Goal: Information Seeking & Learning: Learn about a topic

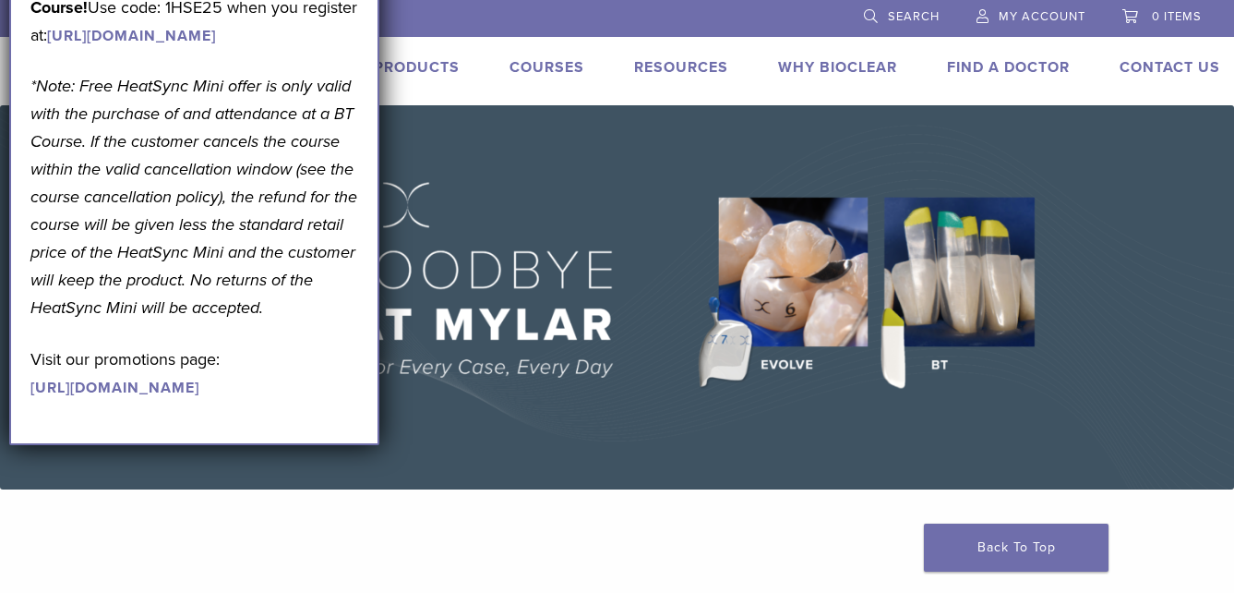
click at [612, 287] on img at bounding box center [617, 297] width 1234 height 384
click at [556, 177] on img at bounding box center [617, 297] width 1234 height 384
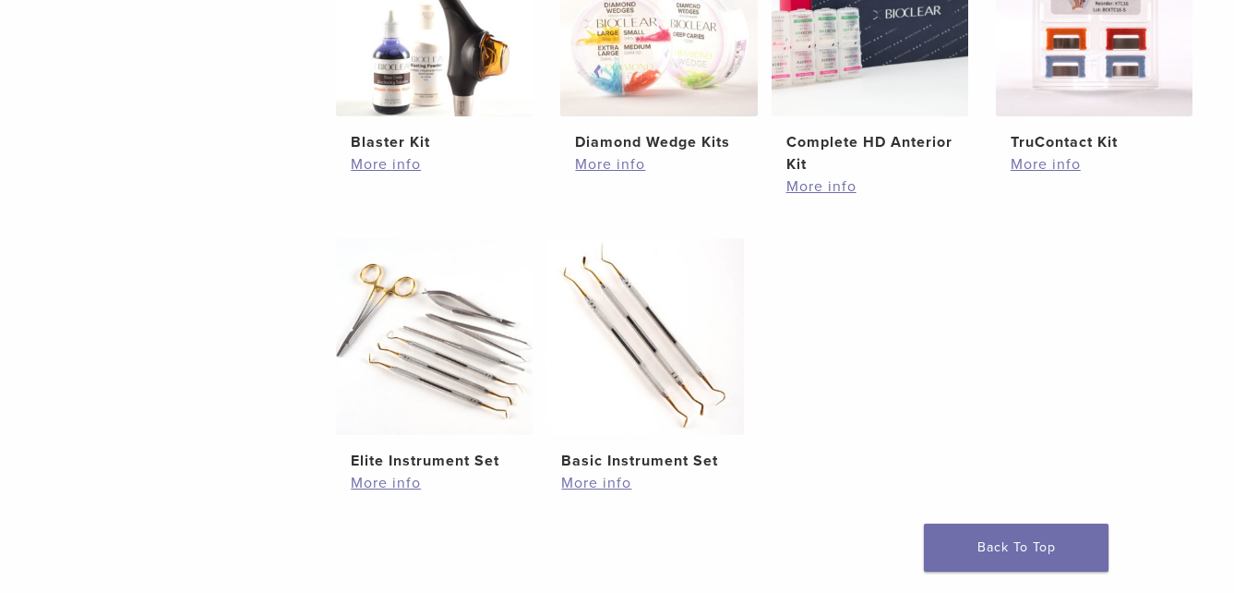
scroll to position [831, 0]
click at [831, 187] on link "More info" at bounding box center [870, 186] width 167 height 22
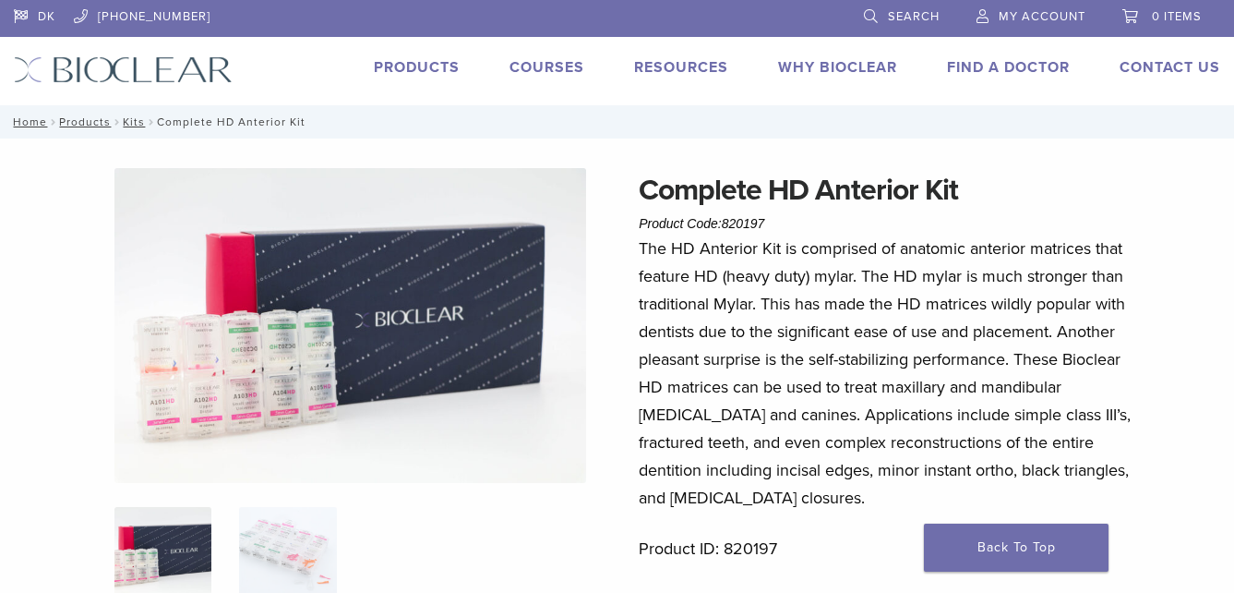
click at [405, 67] on link "Products" at bounding box center [417, 67] width 86 height 18
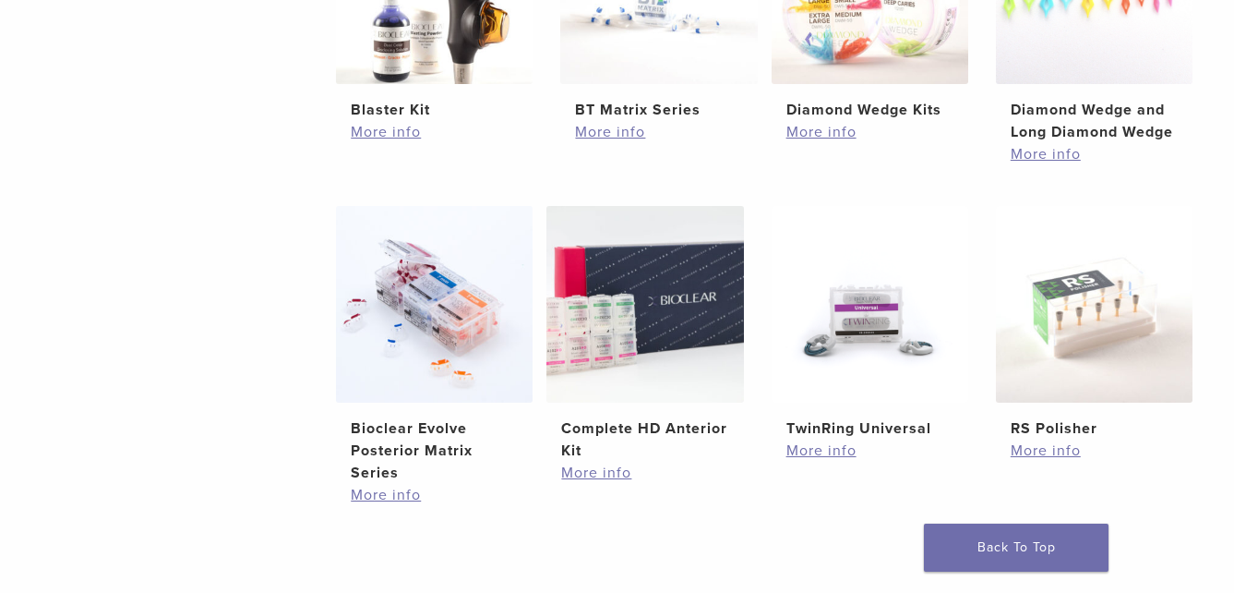
scroll to position [1108, 0]
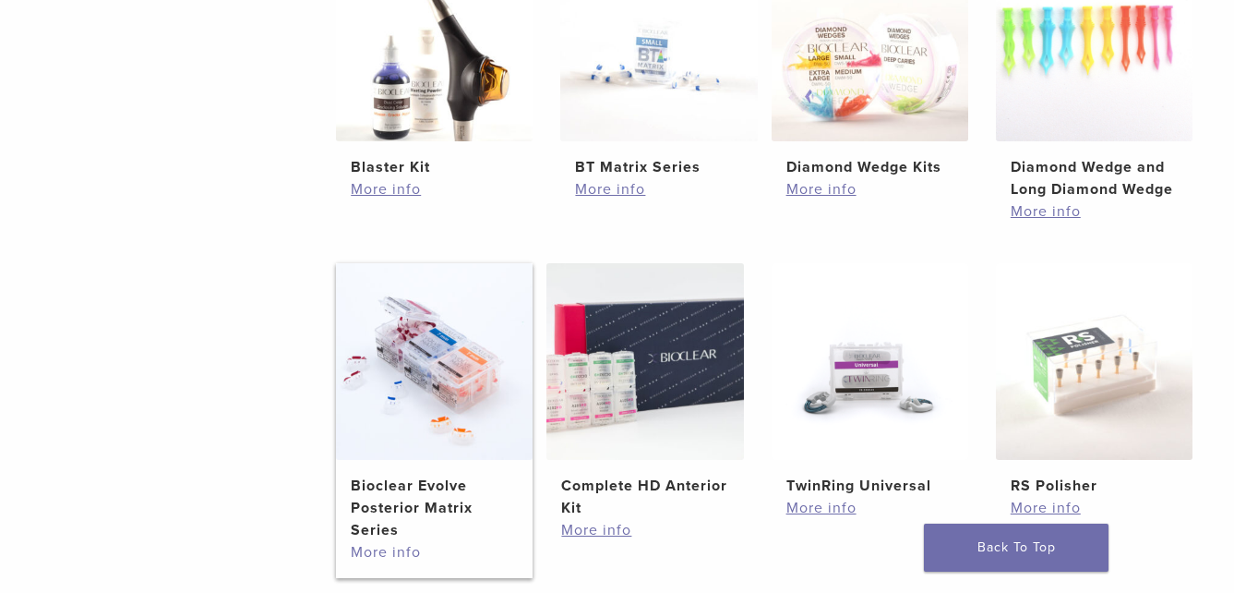
click at [385, 554] on link "More info" at bounding box center [434, 552] width 167 height 22
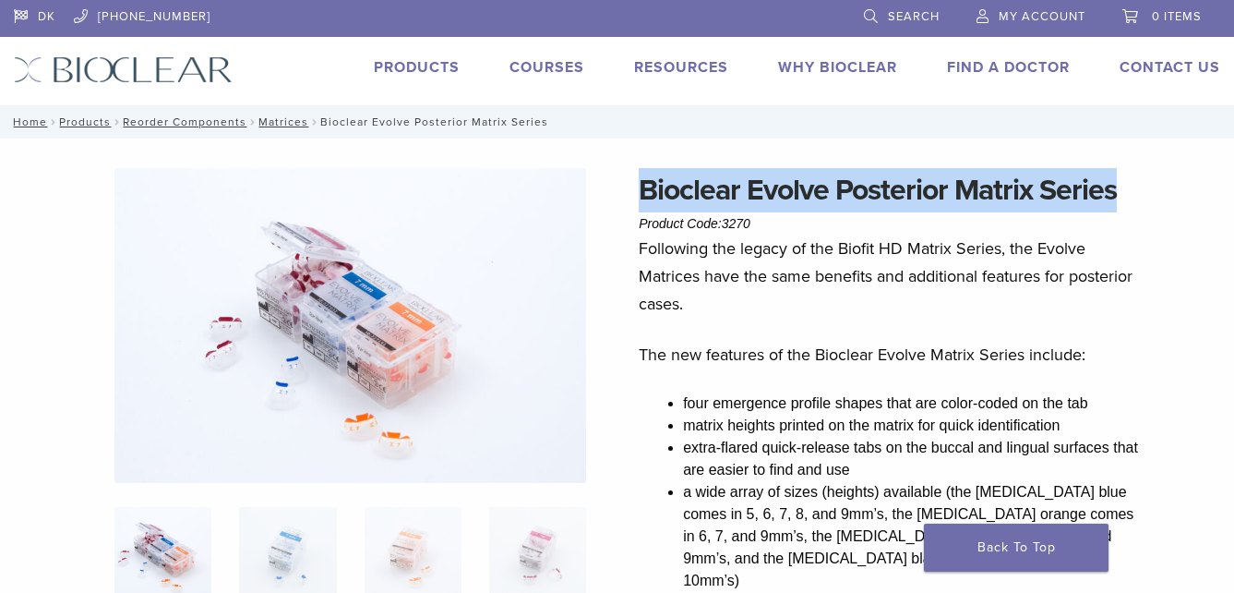
drag, startPoint x: 638, startPoint y: 187, endPoint x: 1133, endPoint y: 204, distance: 495.2
drag, startPoint x: 1133, startPoint y: 204, endPoint x: 1074, endPoint y: 191, distance: 60.5
click at [1106, 203] on h1 "Bioclear Evolve Posterior Matrix Series" at bounding box center [890, 190] width 503 height 44
drag, startPoint x: 638, startPoint y: 185, endPoint x: 1119, endPoint y: 186, distance: 481.0
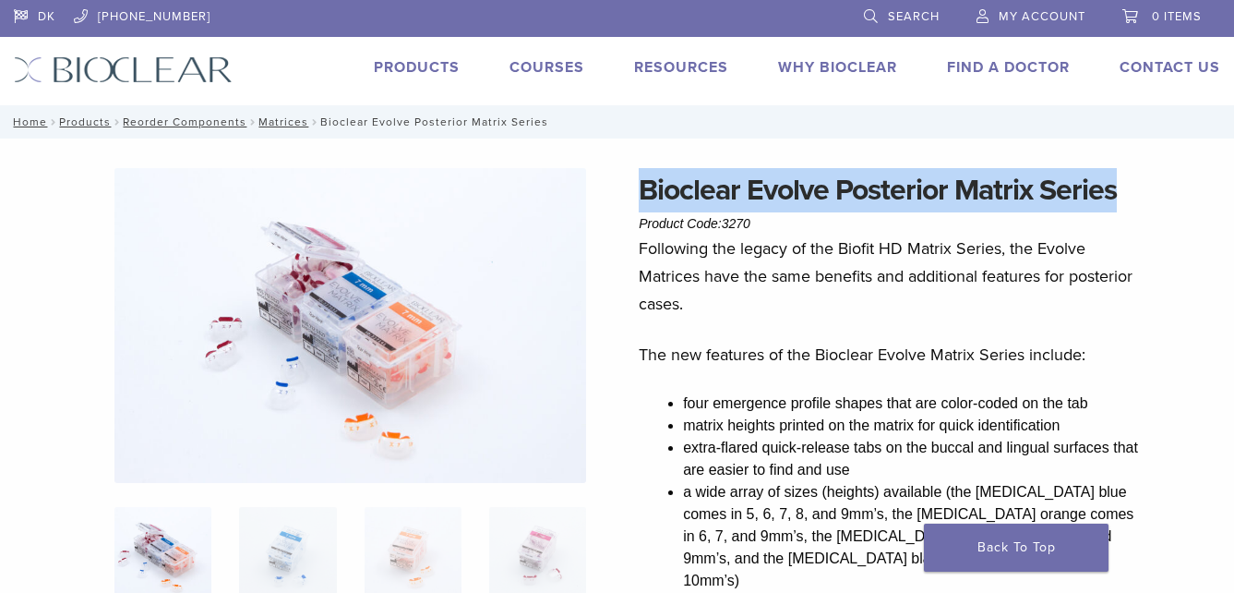
drag, startPoint x: 1119, startPoint y: 186, endPoint x: 1091, endPoint y: 187, distance: 27.7
